Goal: Task Accomplishment & Management: Manage account settings

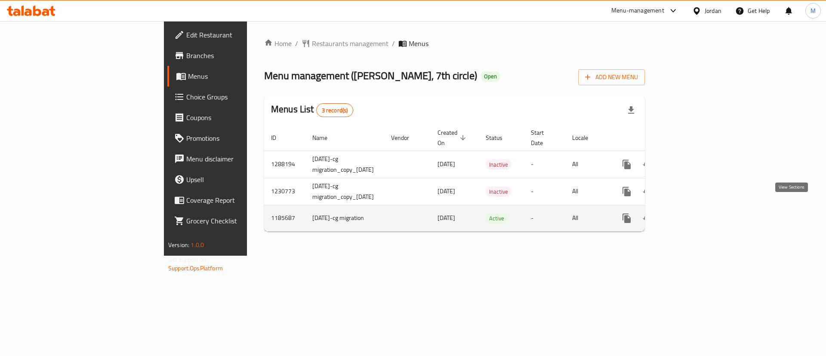
click at [694, 213] on icon "enhanced table" at bounding box center [689, 218] width 10 height 10
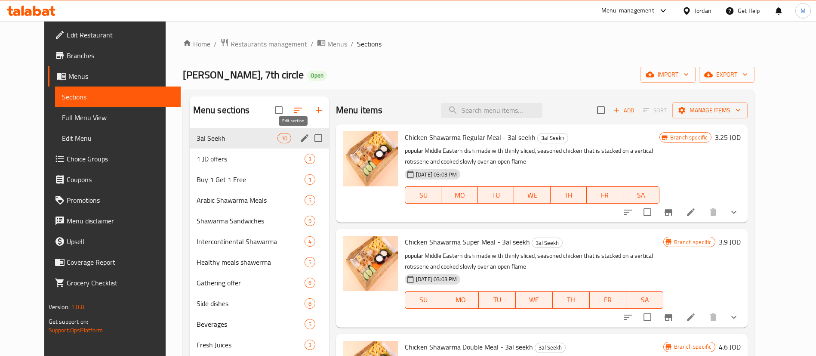
click at [301, 138] on icon "edit" at bounding box center [305, 138] width 8 height 8
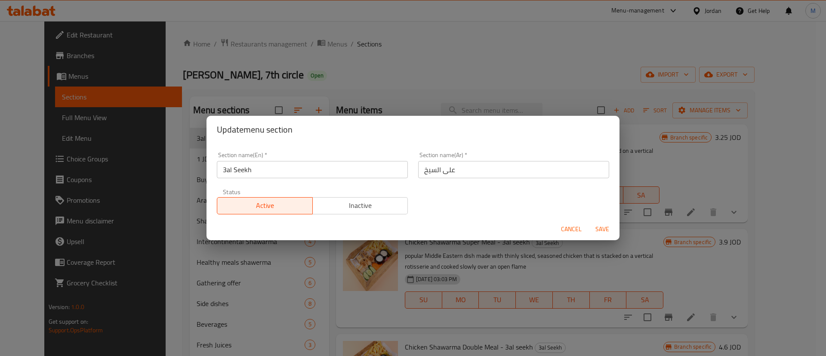
click at [367, 201] on span "Inactive" at bounding box center [360, 205] width 89 height 12
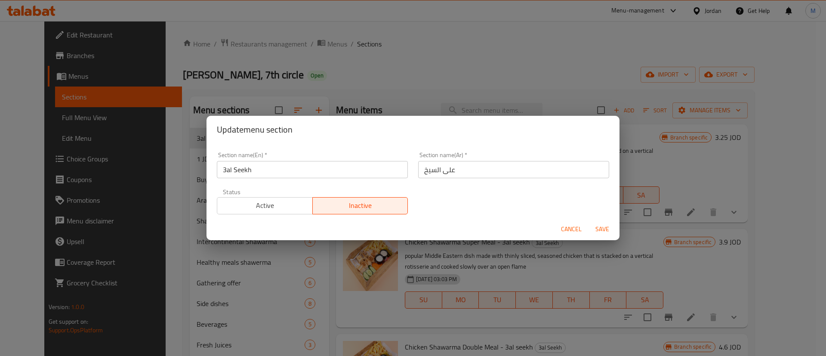
click at [603, 232] on span "Save" at bounding box center [602, 229] width 21 height 11
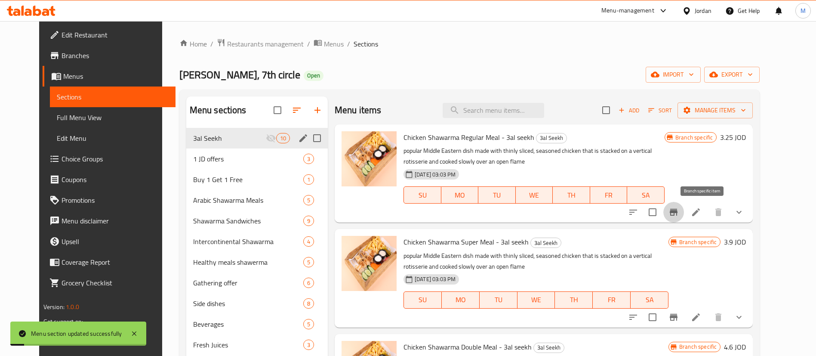
click at [679, 213] on icon "Branch-specific-item" at bounding box center [673, 212] width 10 height 10
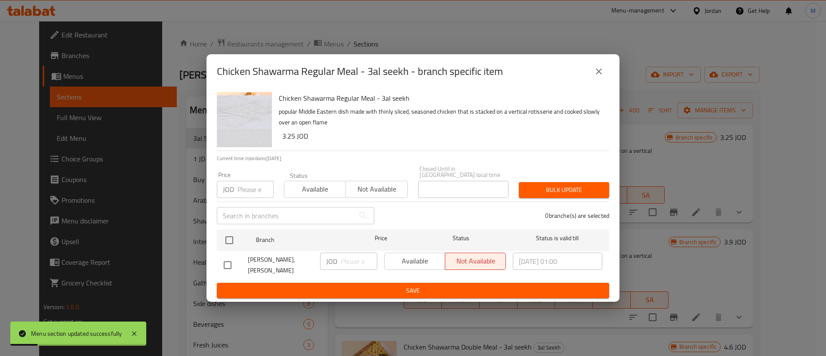
click at [598, 74] on icon "close" at bounding box center [599, 71] width 6 height 6
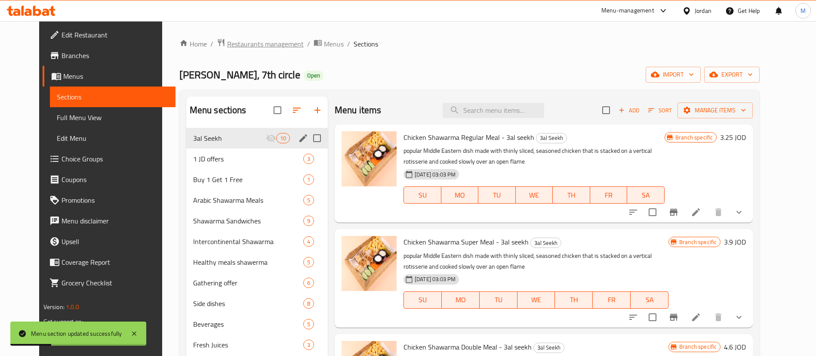
click at [253, 40] on span "Restaurants management" at bounding box center [265, 44] width 77 height 10
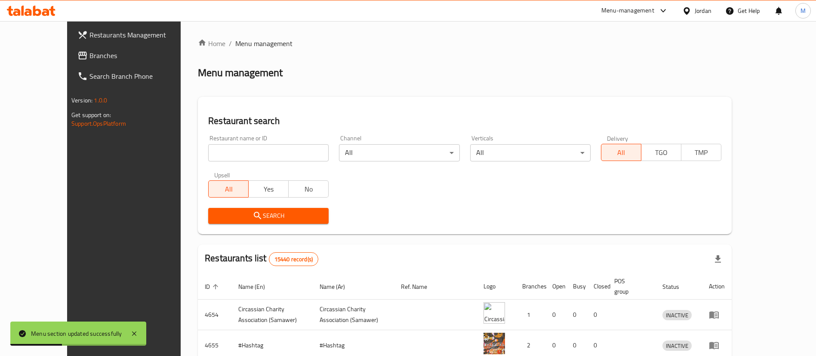
click at [258, 154] on input "search" at bounding box center [268, 152] width 120 height 17
type input "[PERSON_NAME]"
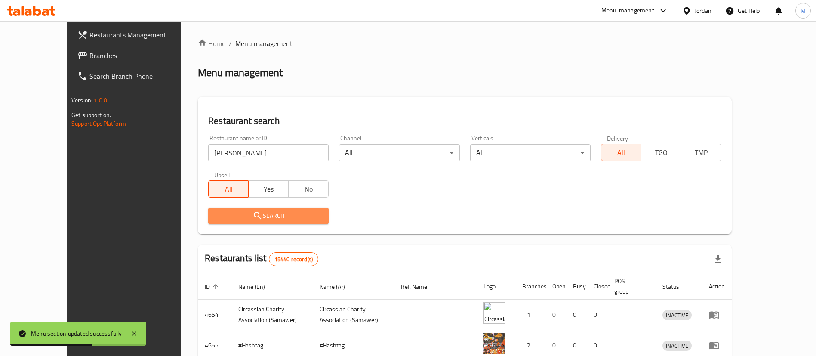
click at [279, 217] on span "Search" at bounding box center [268, 215] width 107 height 11
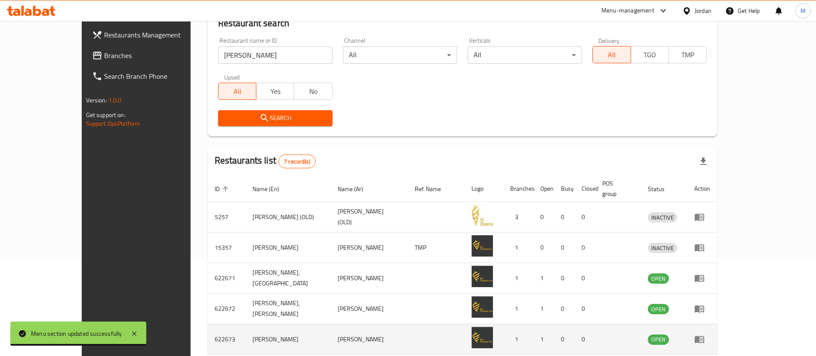
scroll to position [194, 0]
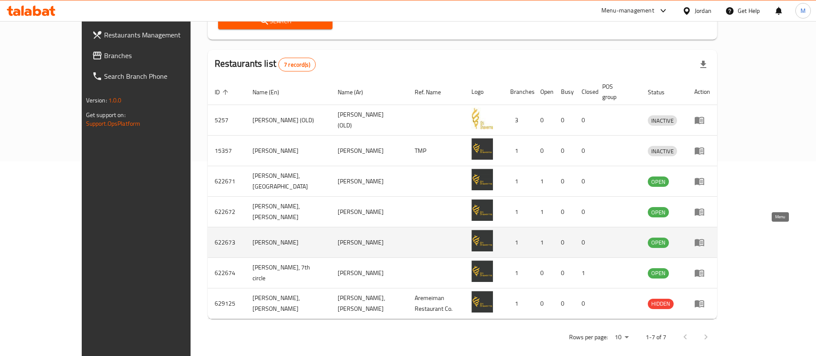
click at [704, 239] on icon "enhanced table" at bounding box center [699, 242] width 9 height 7
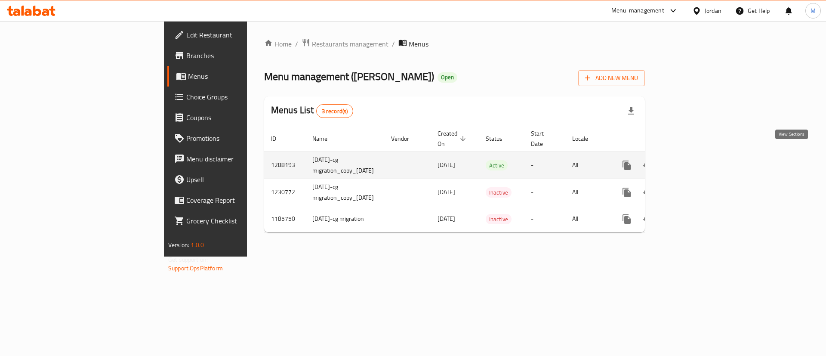
click at [694, 160] on icon "enhanced table" at bounding box center [689, 165] width 10 height 10
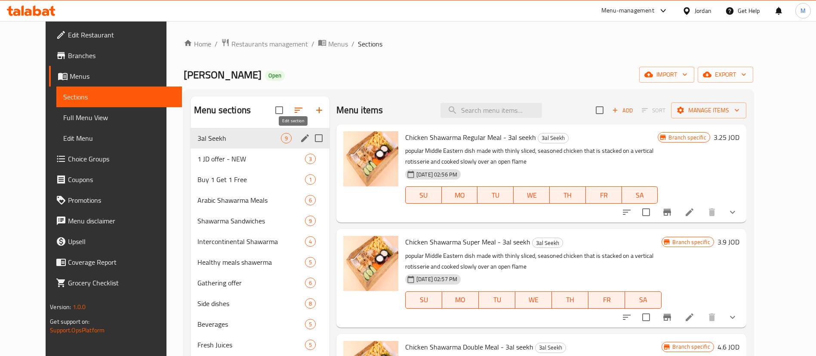
click at [300, 136] on icon "edit" at bounding box center [305, 138] width 10 height 10
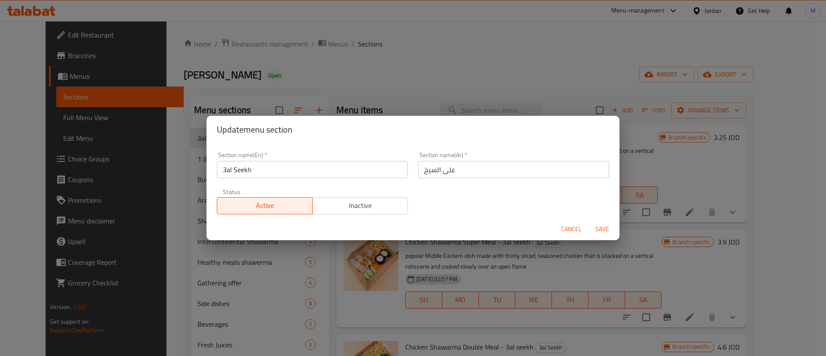
click at [356, 206] on span "Inactive" at bounding box center [360, 205] width 89 height 12
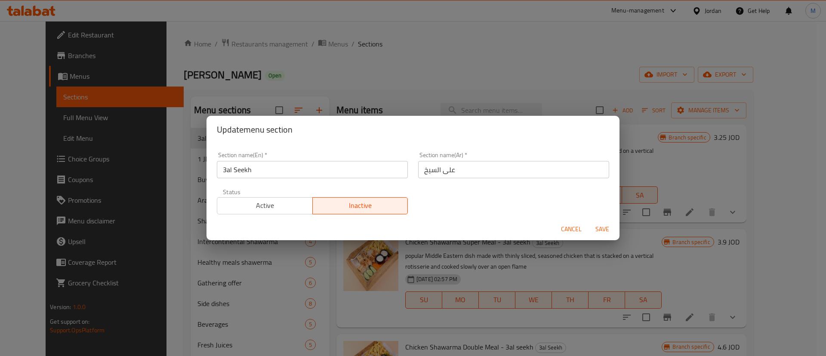
click at [610, 227] on span "Save" at bounding box center [602, 229] width 21 height 11
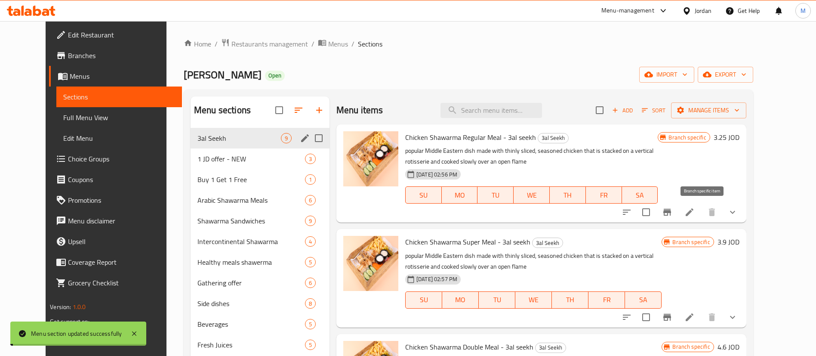
click at [672, 216] on icon "Branch-specific-item" at bounding box center [667, 212] width 10 height 10
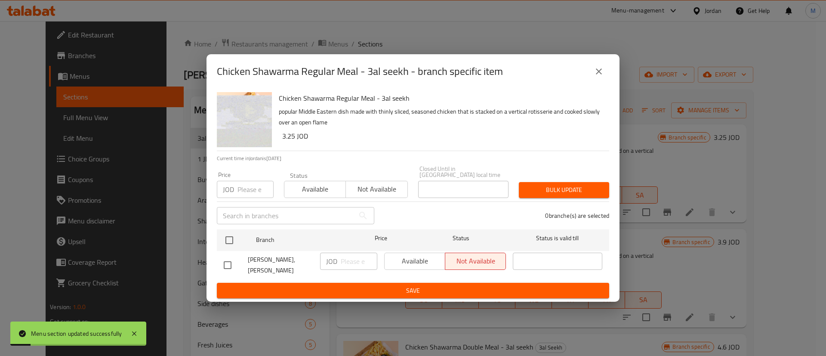
click at [607, 76] on button "close" at bounding box center [598, 71] width 21 height 21
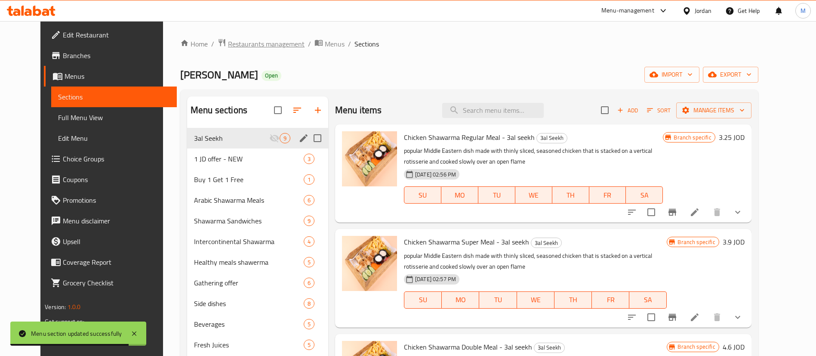
click at [228, 41] on span "Restaurants management" at bounding box center [266, 44] width 77 height 10
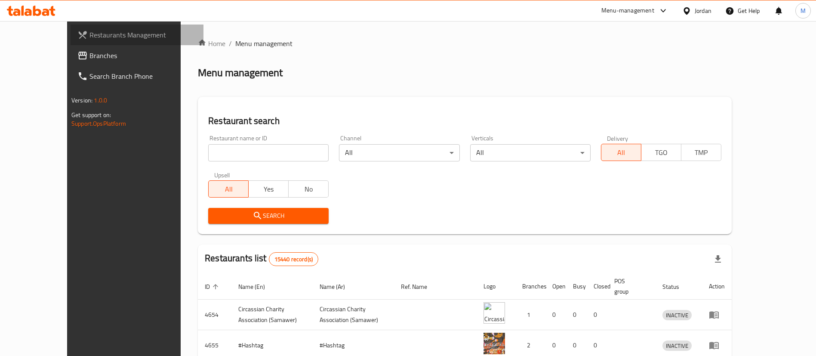
click at [89, 38] on span "Restaurants Management" at bounding box center [142, 35] width 107 height 10
